Goal: Transaction & Acquisition: Purchase product/service

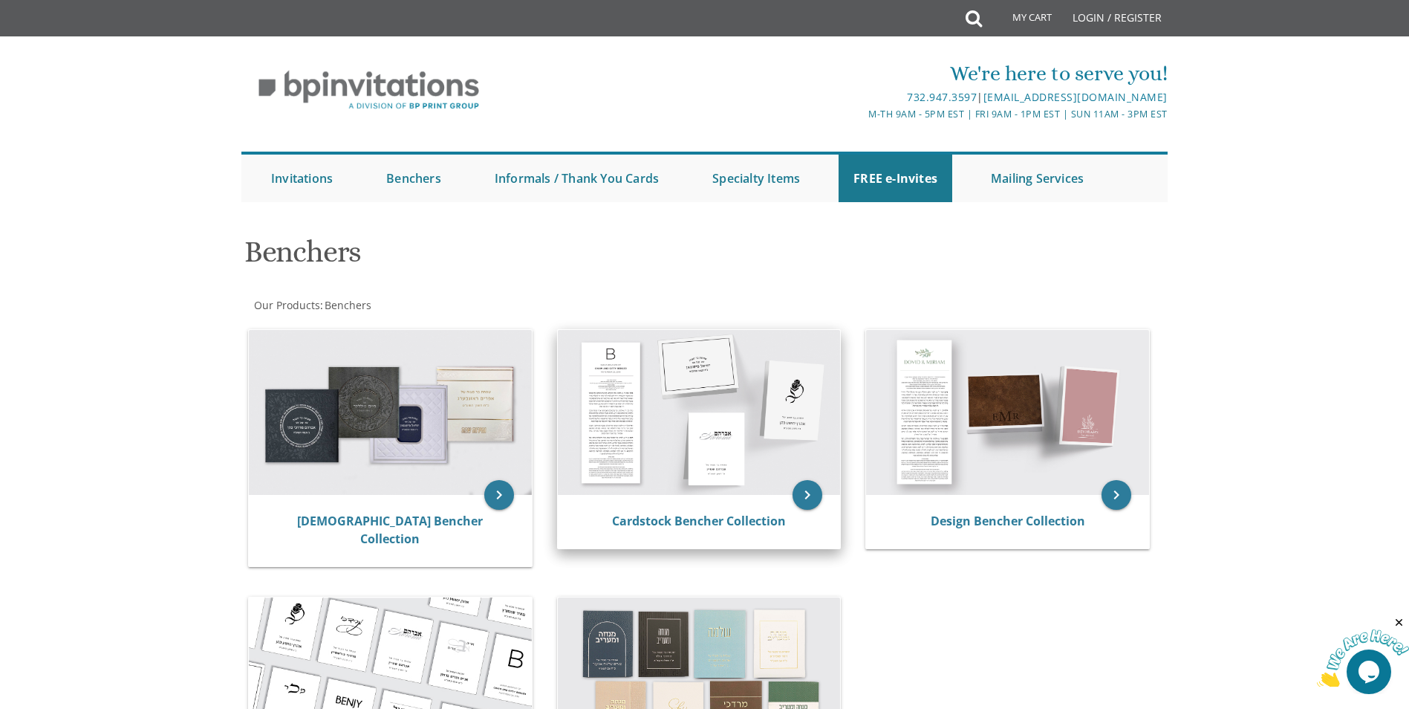
click at [620, 413] on img at bounding box center [699, 412] width 283 height 165
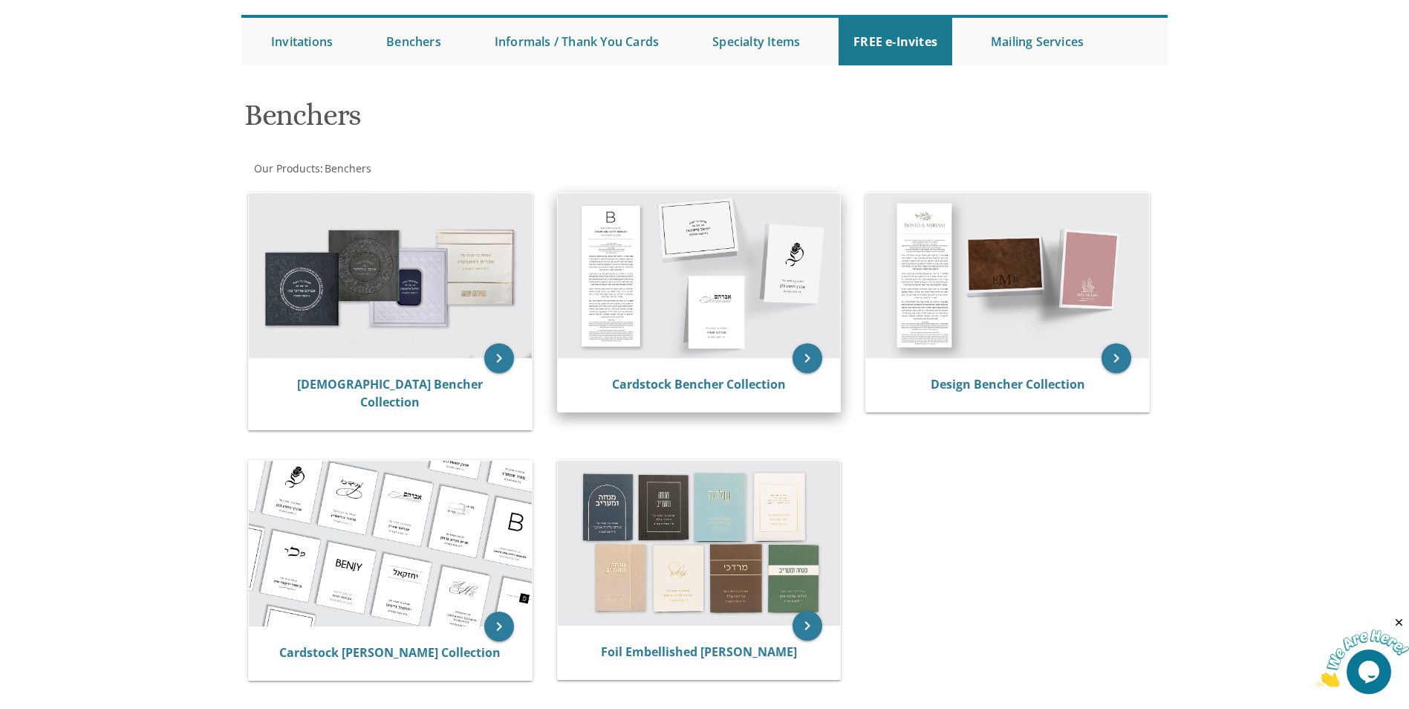
scroll to position [149, 0]
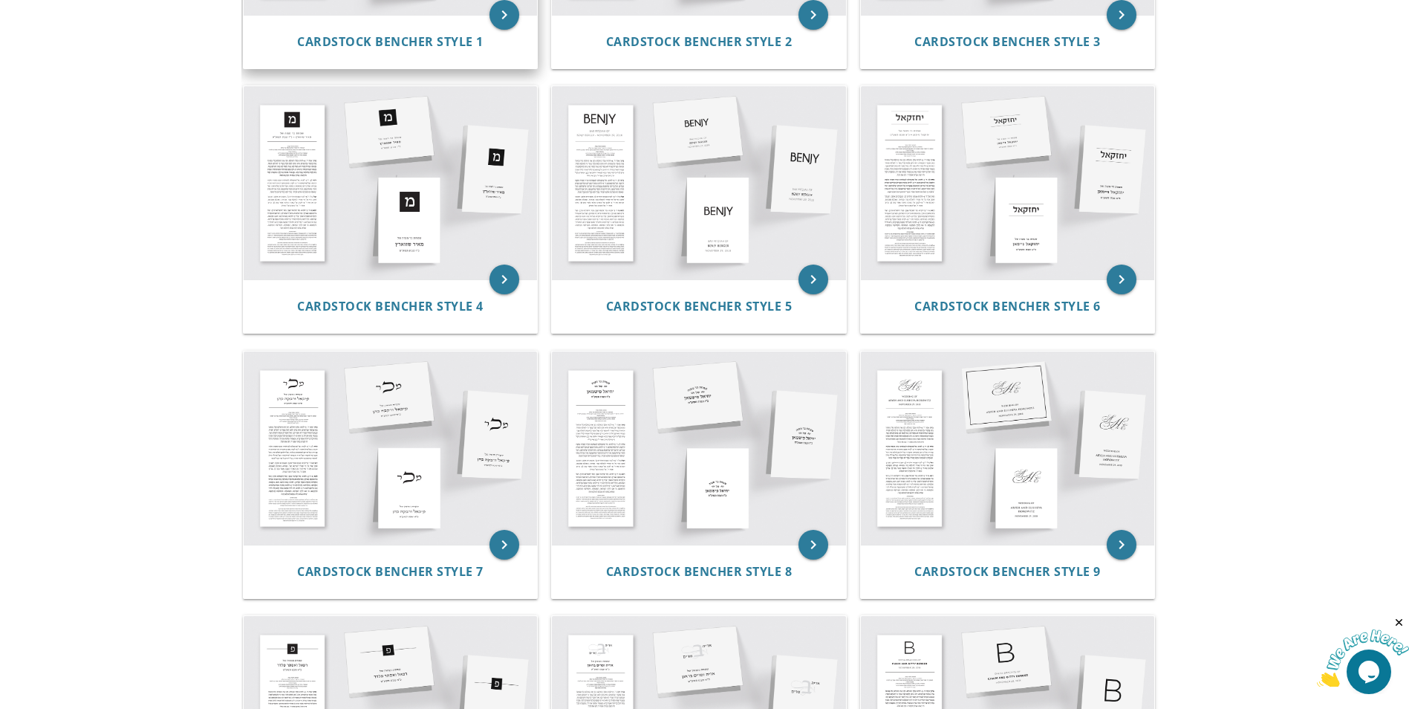
scroll to position [520, 0]
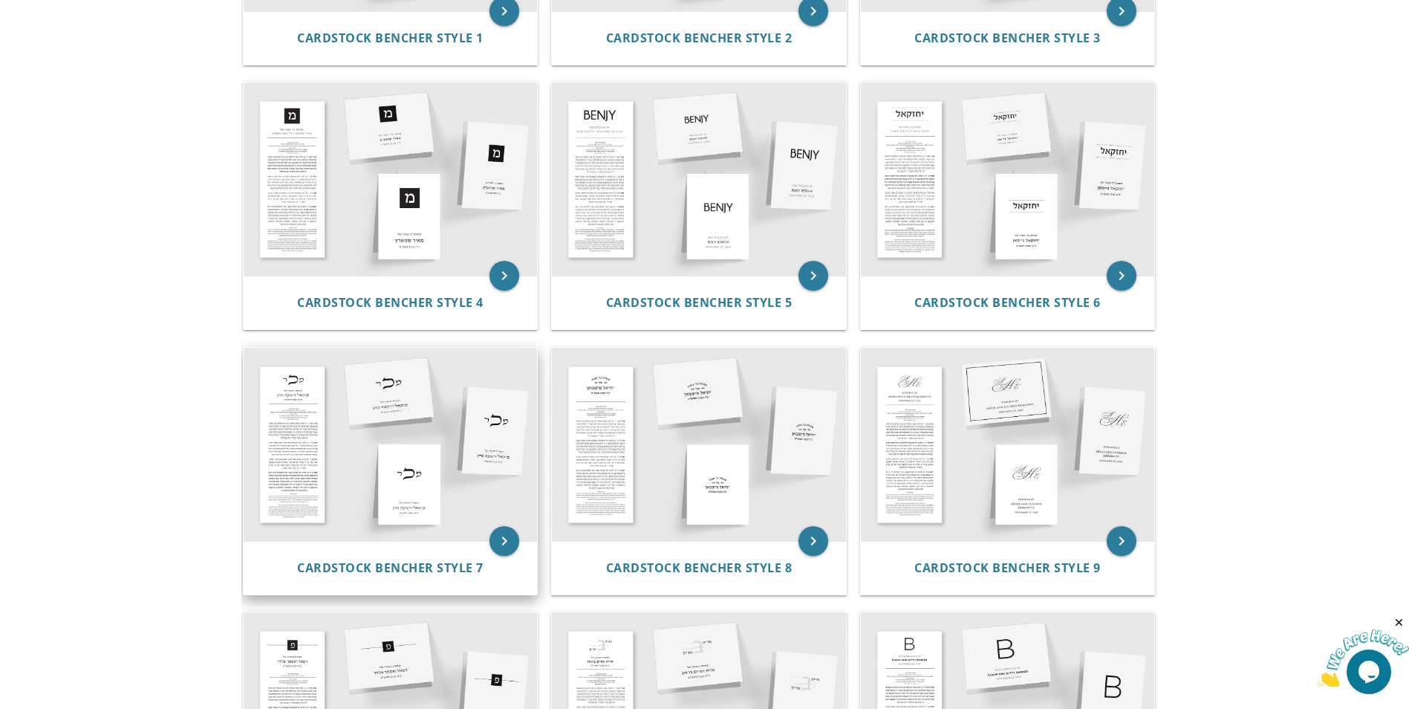
click at [423, 475] on img at bounding box center [391, 444] width 294 height 193
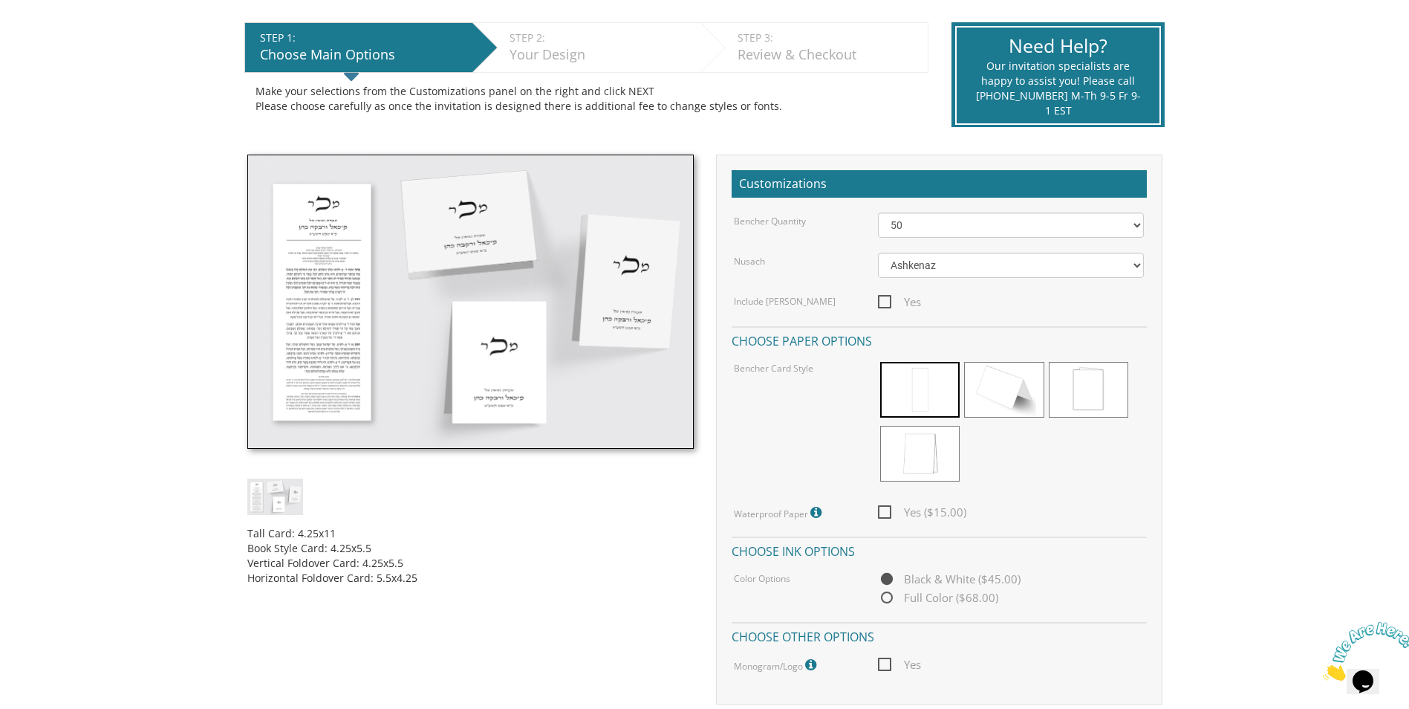
scroll to position [223, 0]
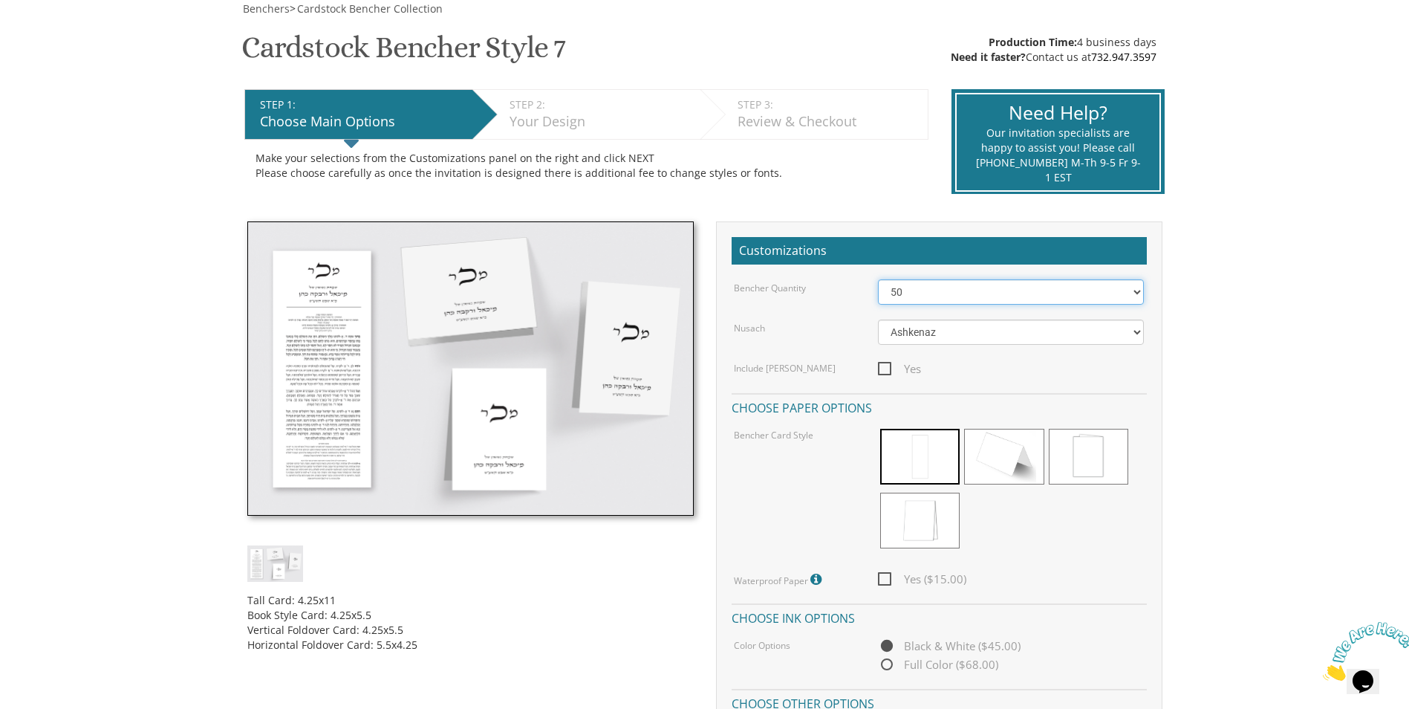
click at [1112, 295] on select "50 60 70 80 90 100 125 150 175 200 225 250 275 300 325 350 375 400 425 450 475 …" at bounding box center [1011, 291] width 266 height 25
click at [878, 279] on select "50 60 70 80 90 100 125 150 175 200 225 250 275 300 325 350 375 400 425 450 475 …" at bounding box center [1011, 291] width 266 height 25
click at [1132, 292] on select "50 60 70 80 90 100 125 150 175 200 225 250 275 300 325 350 375 400 425 450 475 …" at bounding box center [1011, 291] width 266 height 25
select select "70"
click at [878, 279] on select "50 60 70 80 90 100 125 150 175 200 225 250 275 300 325 350 375 400 425 450 475 …" at bounding box center [1011, 291] width 266 height 25
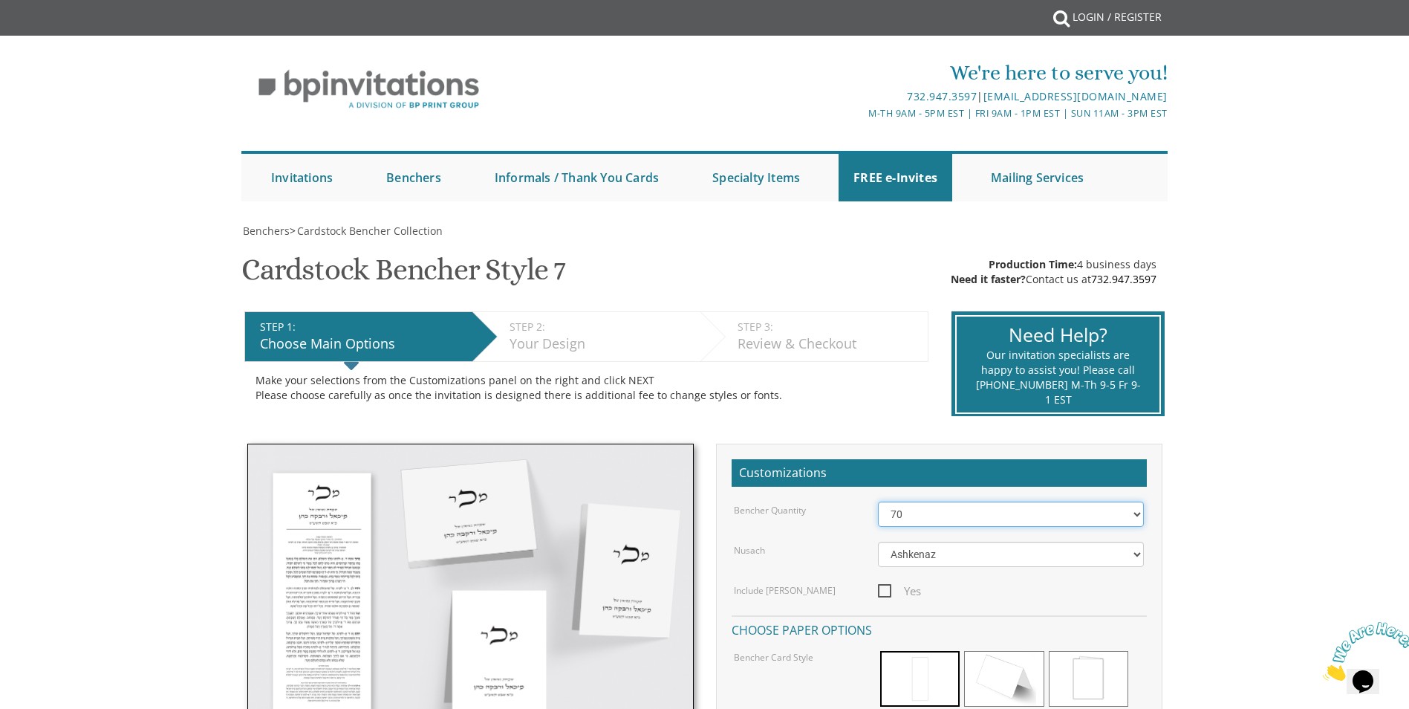
scroll to position [0, 0]
